Goal: Check status: Check status

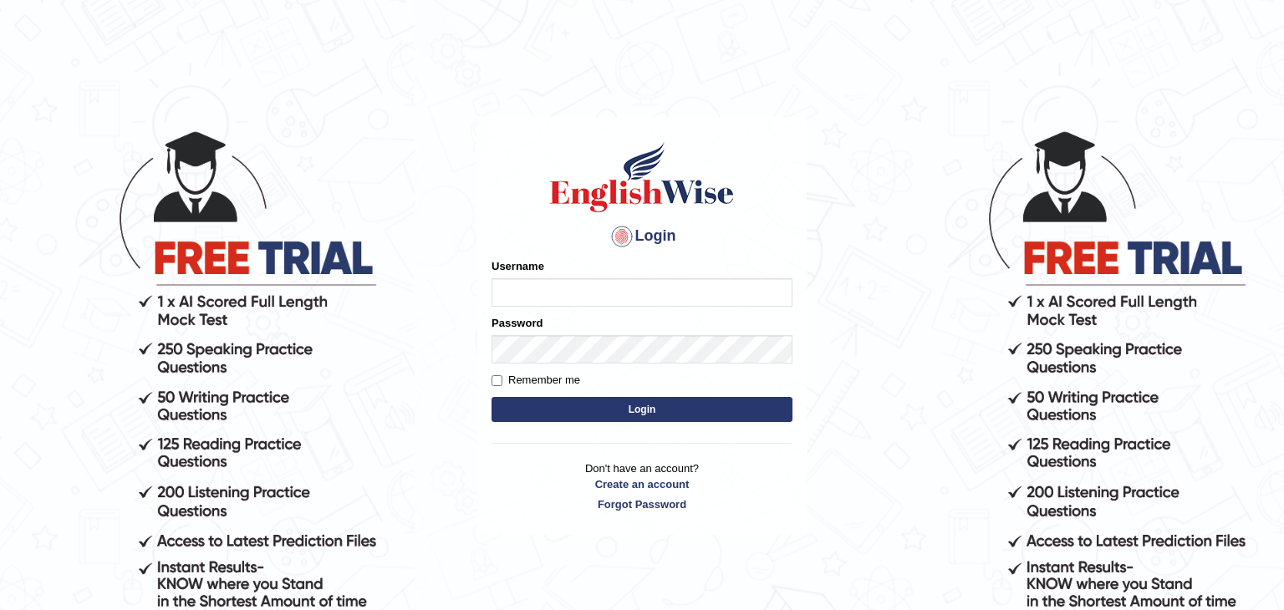
type input "Monia74"
click at [636, 409] on button "Login" at bounding box center [641, 409] width 301 height 25
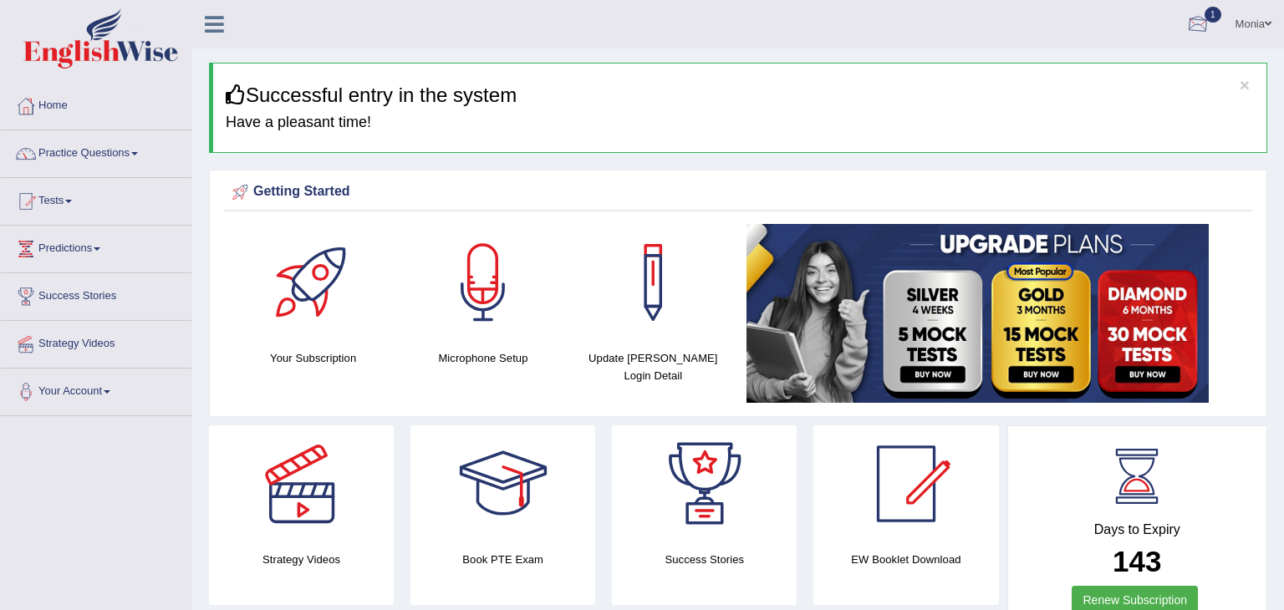
click at [1199, 23] on div at bounding box center [1197, 25] width 25 height 25
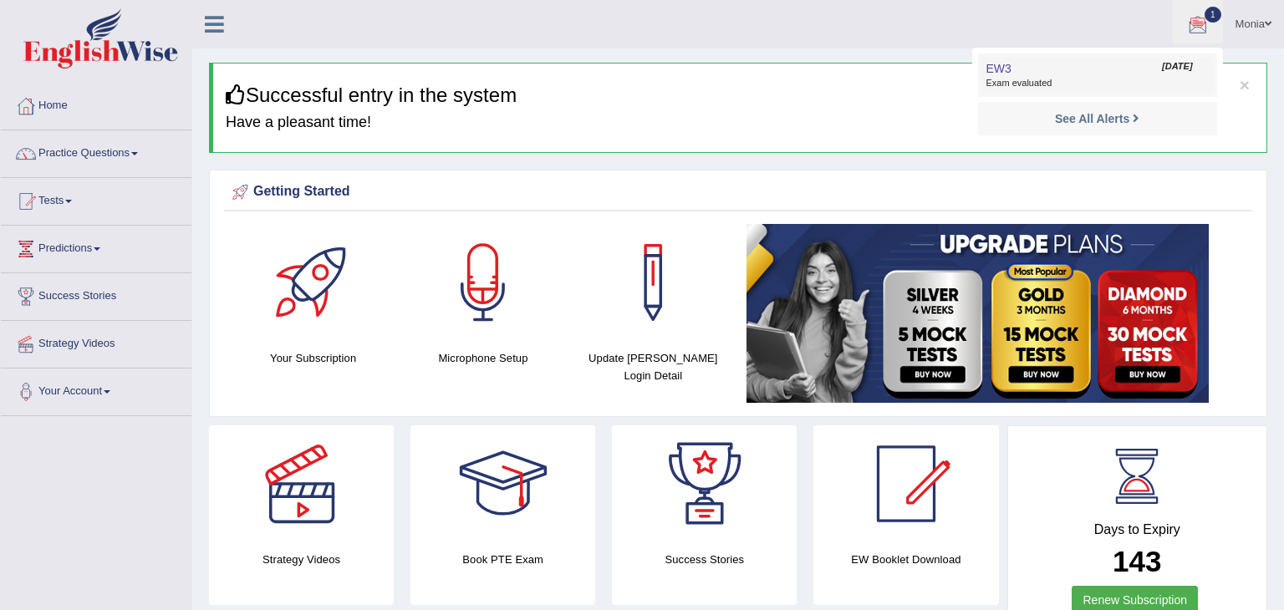
click at [1035, 81] on span "Exam evaluated" at bounding box center [1097, 83] width 222 height 13
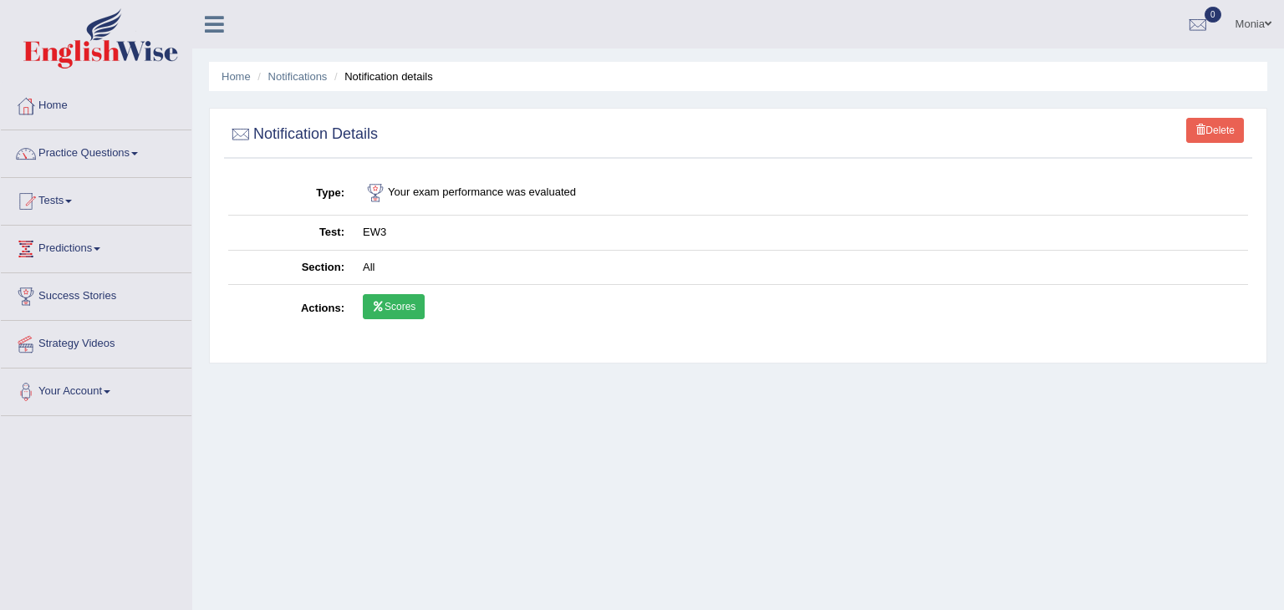
click at [392, 323] on td "Scores" at bounding box center [800, 309] width 894 height 48
click at [398, 301] on link "Scores" at bounding box center [394, 306] width 62 height 25
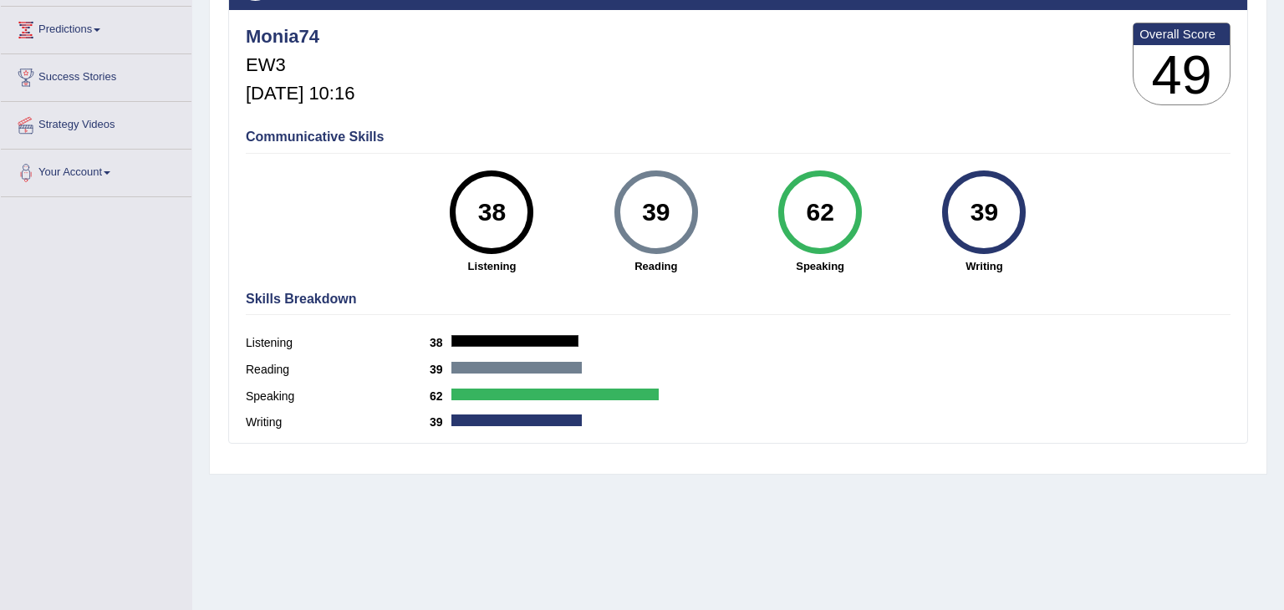
scroll to position [226, 0]
